Goal: Task Accomplishment & Management: Use online tool/utility

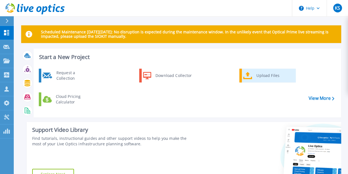
click at [259, 76] on div "Upload Files" at bounding box center [274, 75] width 41 height 11
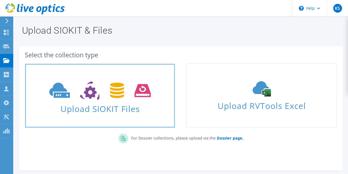
click at [87, 103] on span "Upload SIOKIT Files" at bounding box center [100, 107] width 150 height 12
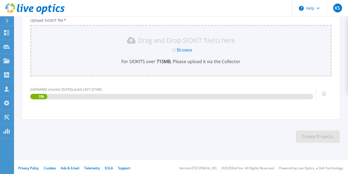
scroll to position [72, 0]
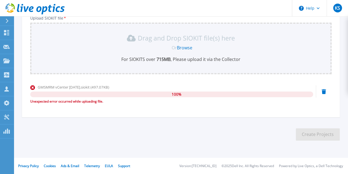
click at [213, 110] on div "Project Name * Upload SIOKIT file * Drag and Drop SIOKIT file(s) here Or Browse…" at bounding box center [181, 50] width 318 height 134
click at [325, 90] on icon at bounding box center [324, 91] width 4 height 5
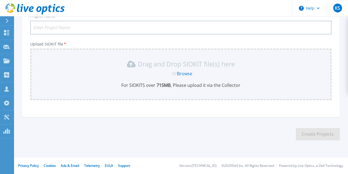
scroll to position [45, 0]
click at [35, 24] on input "Project Name *" at bounding box center [181, 28] width 302 height 14
type input "GSM"
click at [179, 74] on link "Browse" at bounding box center [184, 74] width 15 height 6
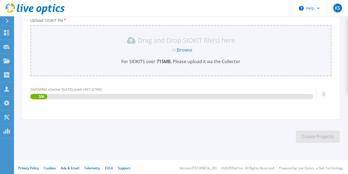
scroll to position [72, 0]
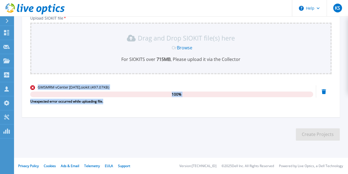
drag, startPoint x: 27, startPoint y: 85, endPoint x: 110, endPoint y: 107, distance: 86.3
click at [110, 107] on div "Project Name * GSM Upload SIOKIT file * Drag and Drop SIOKIT file(s) here Or Br…" at bounding box center [181, 50] width 318 height 134
copy div "GMSMRM vCenter Aug25.siokit (497.07KB) 100 % Unexpected error occurred while up…"
